Goal: Understand process/instructions: Learn how to perform a task or action

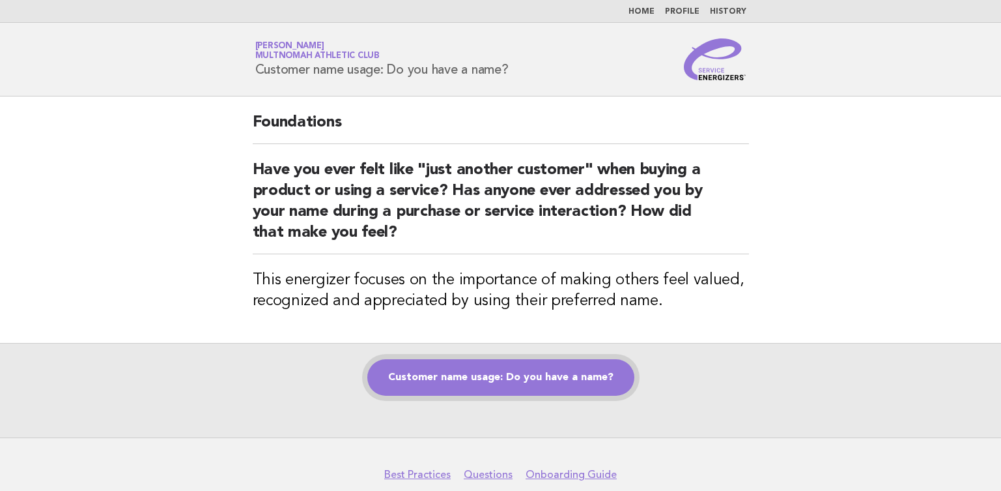
click at [536, 382] on link "Customer name usage: Do you have a name?" at bounding box center [500, 377] width 267 height 36
click at [500, 382] on link "Customer name usage: Do you have a name?" at bounding box center [500, 377] width 267 height 36
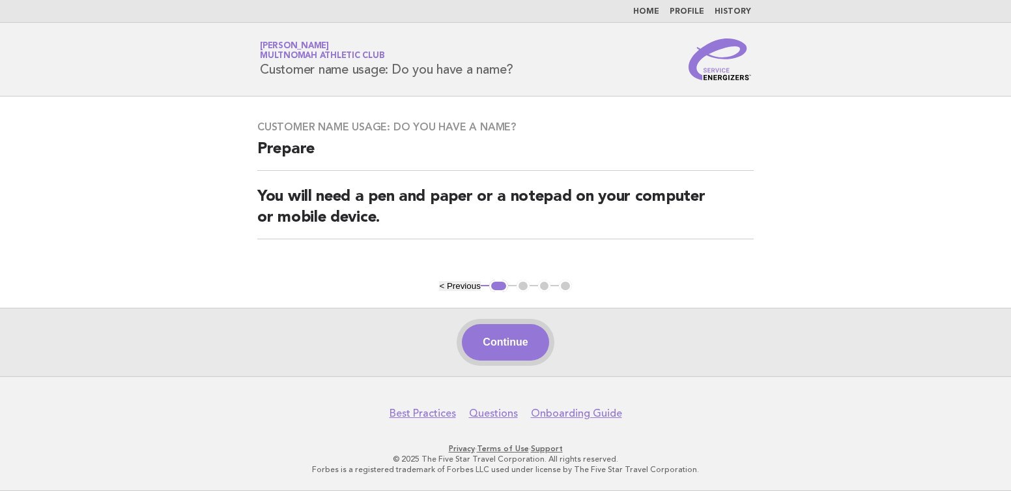
click at [509, 346] on button "Continue" at bounding box center [505, 342] width 87 height 36
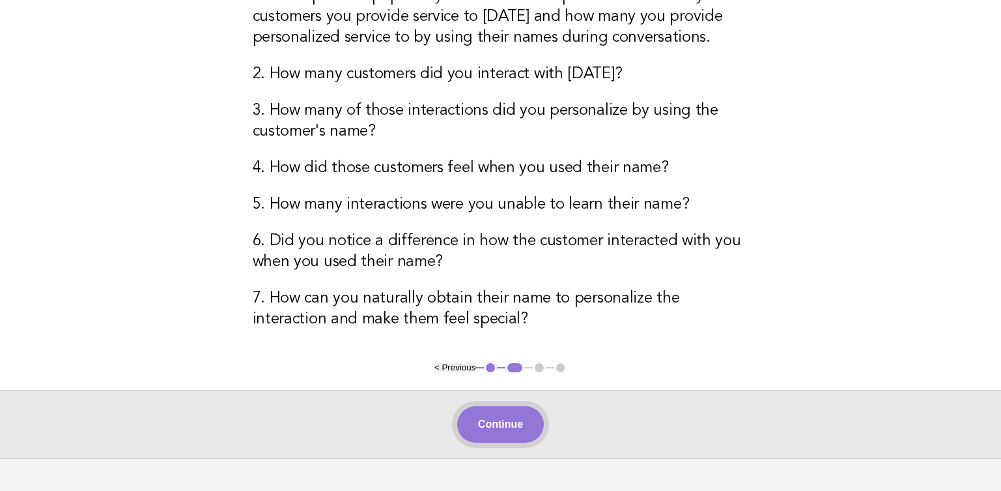
click at [511, 422] on button "Continue" at bounding box center [500, 424] width 87 height 36
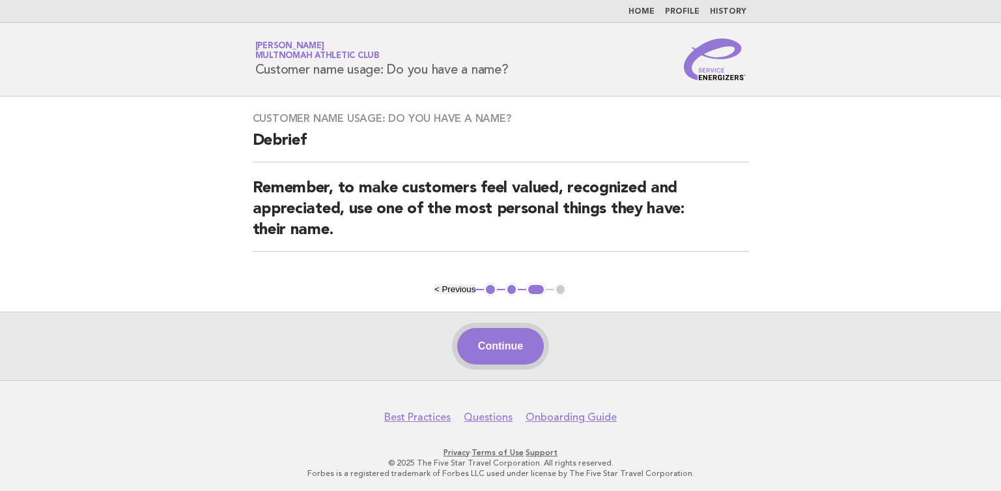
click at [498, 340] on button "Continue" at bounding box center [500, 346] width 87 height 36
